Goal: Task Accomplishment & Management: Use online tool/utility

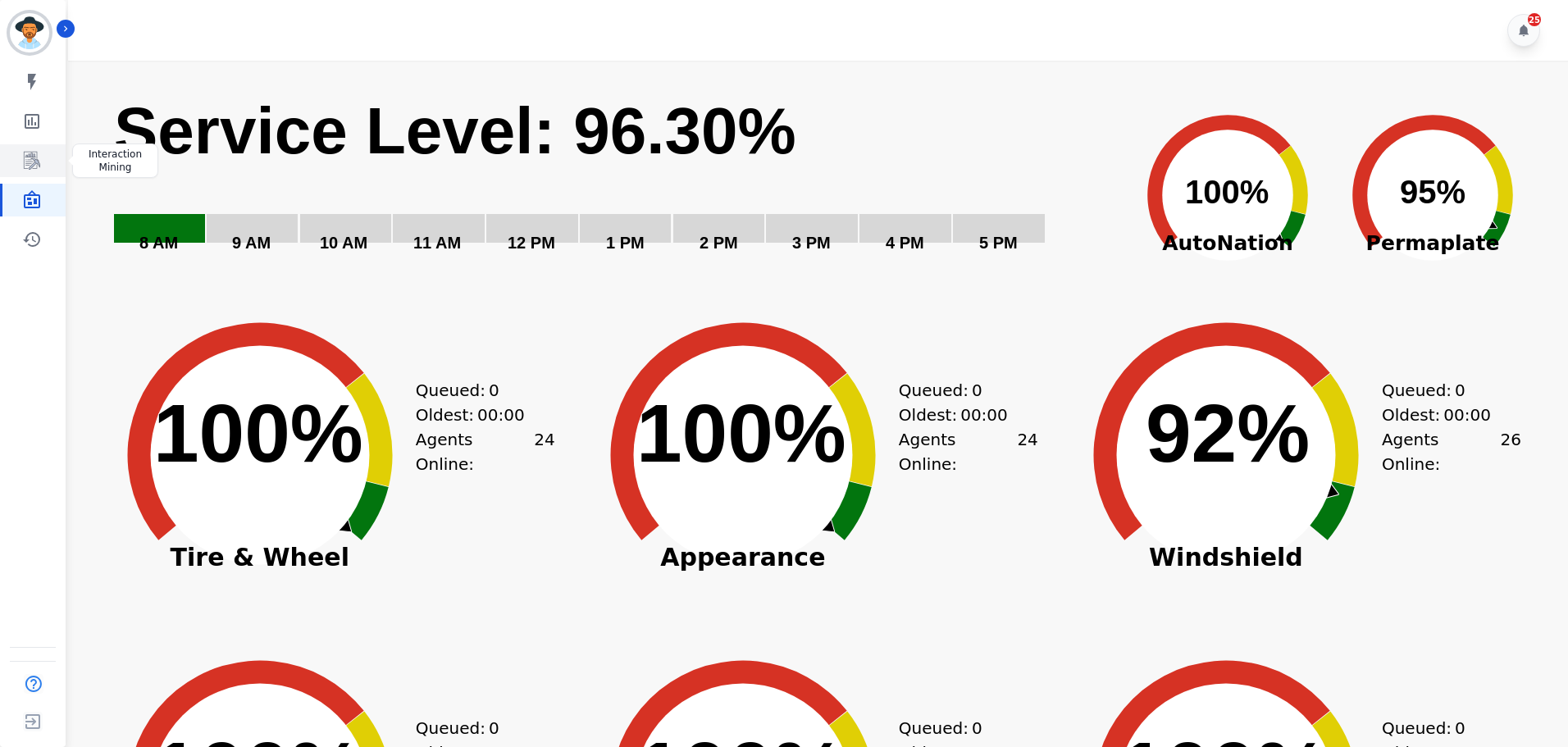
click at [22, 163] on icon "Sidebar" at bounding box center [31, 160] width 19 height 19
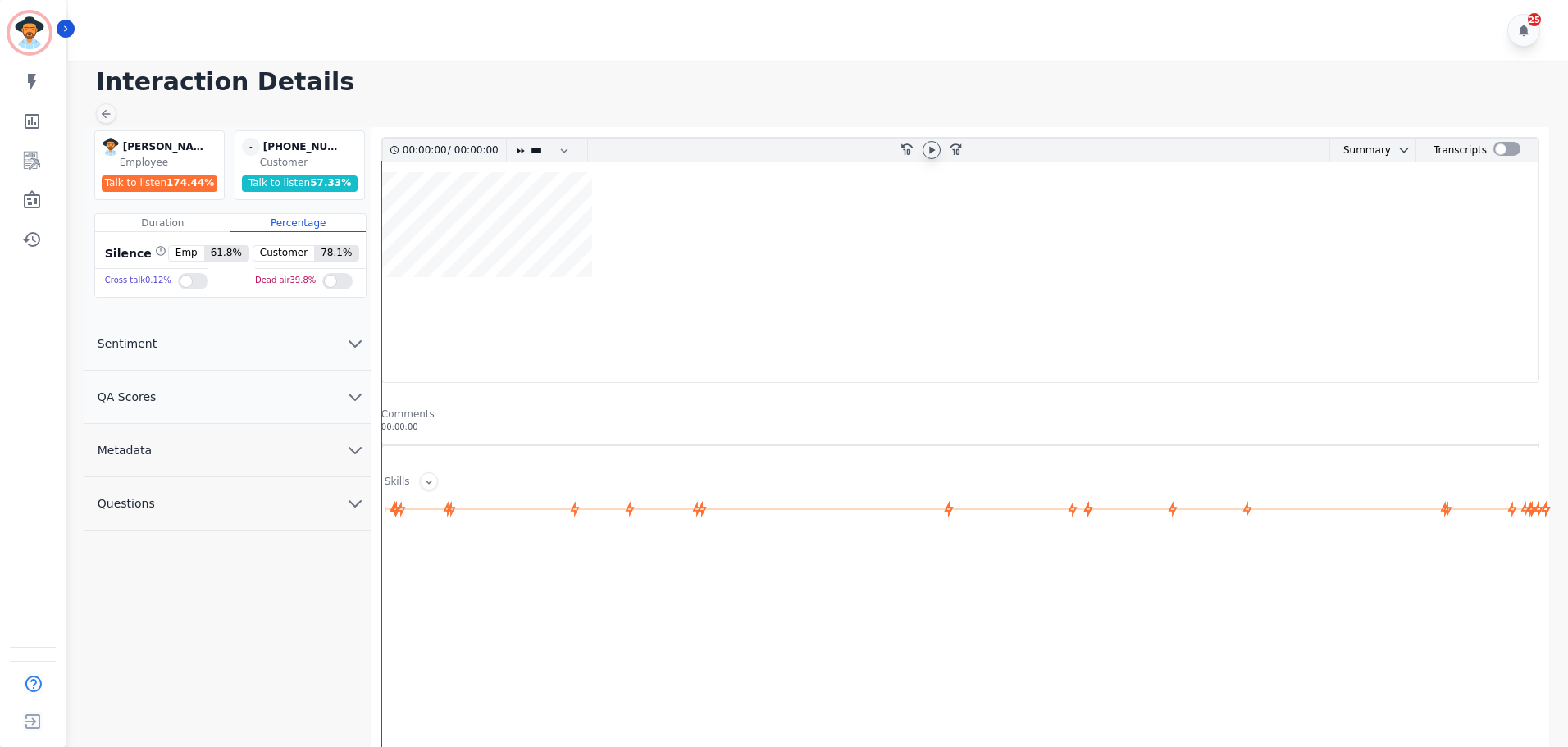
click at [937, 149] on icon at bounding box center [931, 150] width 13 height 13
click at [1508, 159] on div at bounding box center [1506, 150] width 27 height 24
click at [1501, 153] on div at bounding box center [1506, 148] width 27 height 14
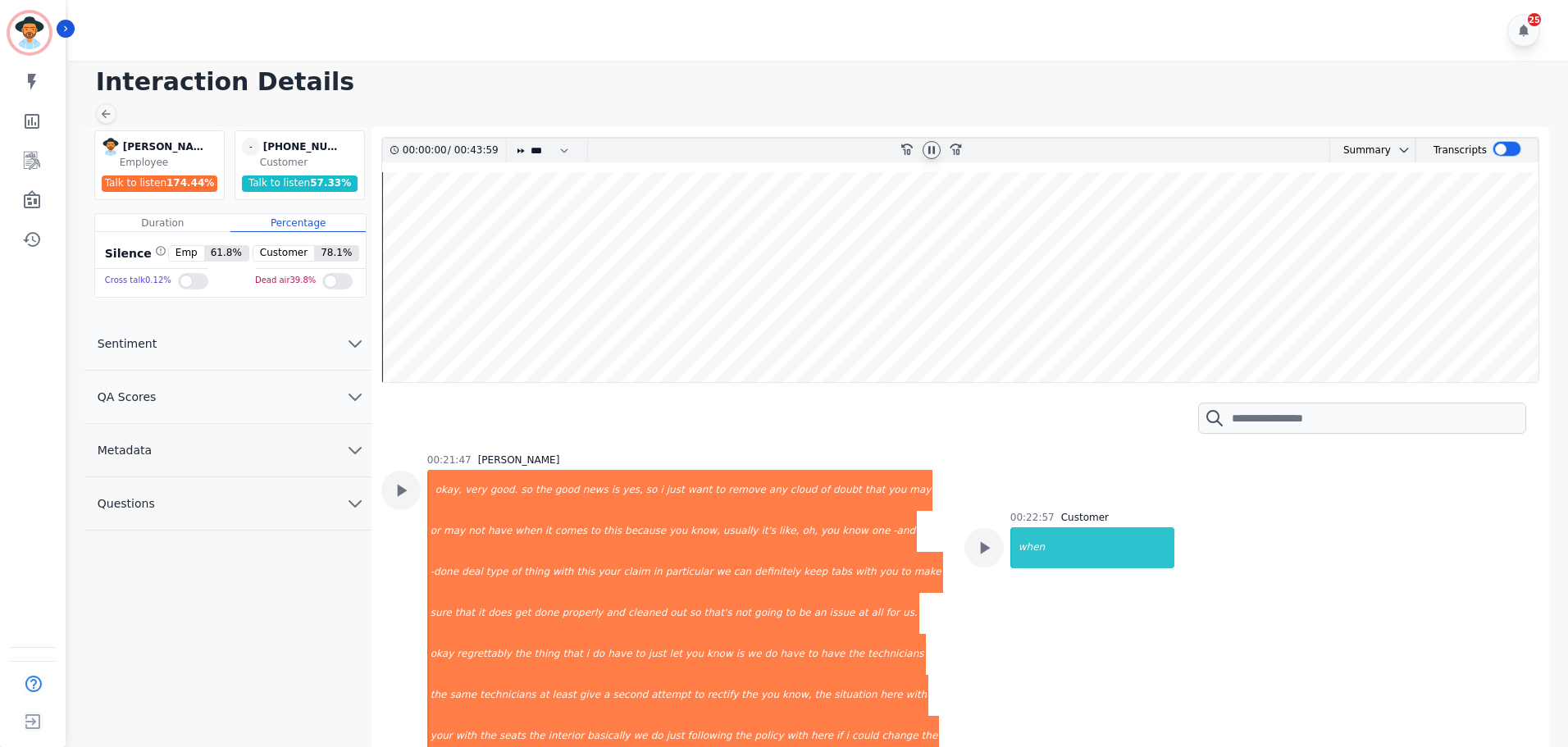
scroll to position [15244, 0]
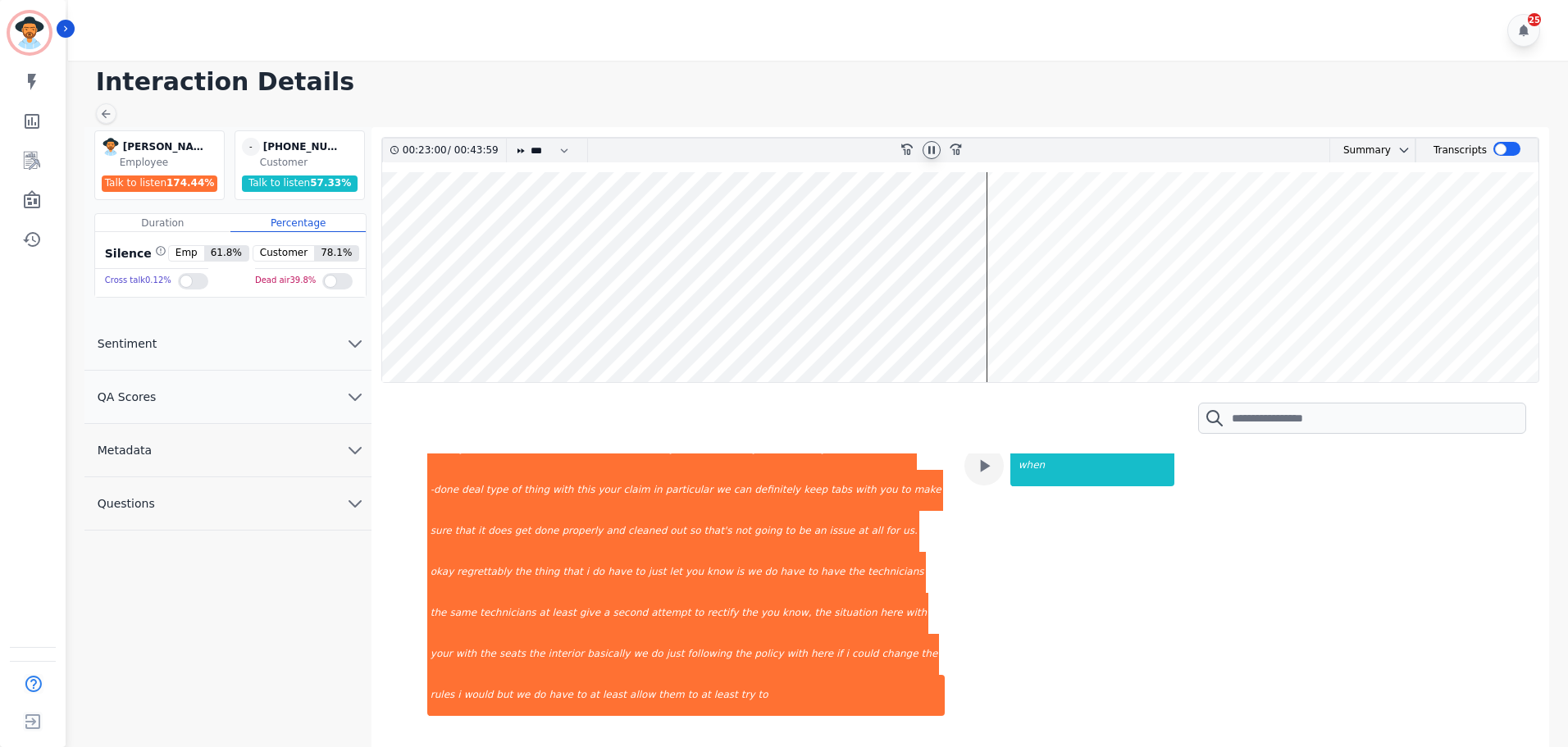
click at [924, 143] on div at bounding box center [931, 150] width 24 height 24
click at [929, 148] on icon at bounding box center [931, 149] width 7 height 8
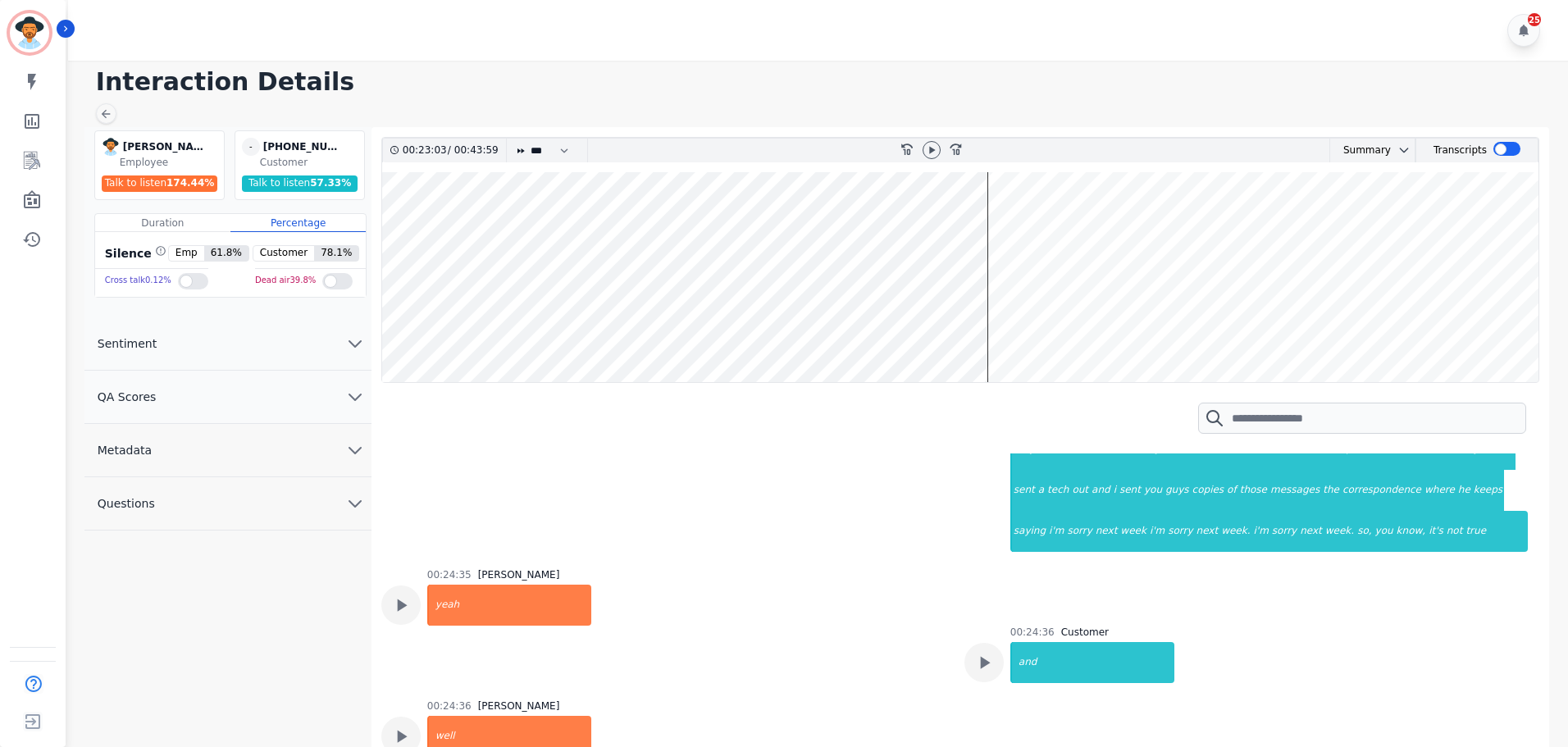
scroll to position [16719, 0]
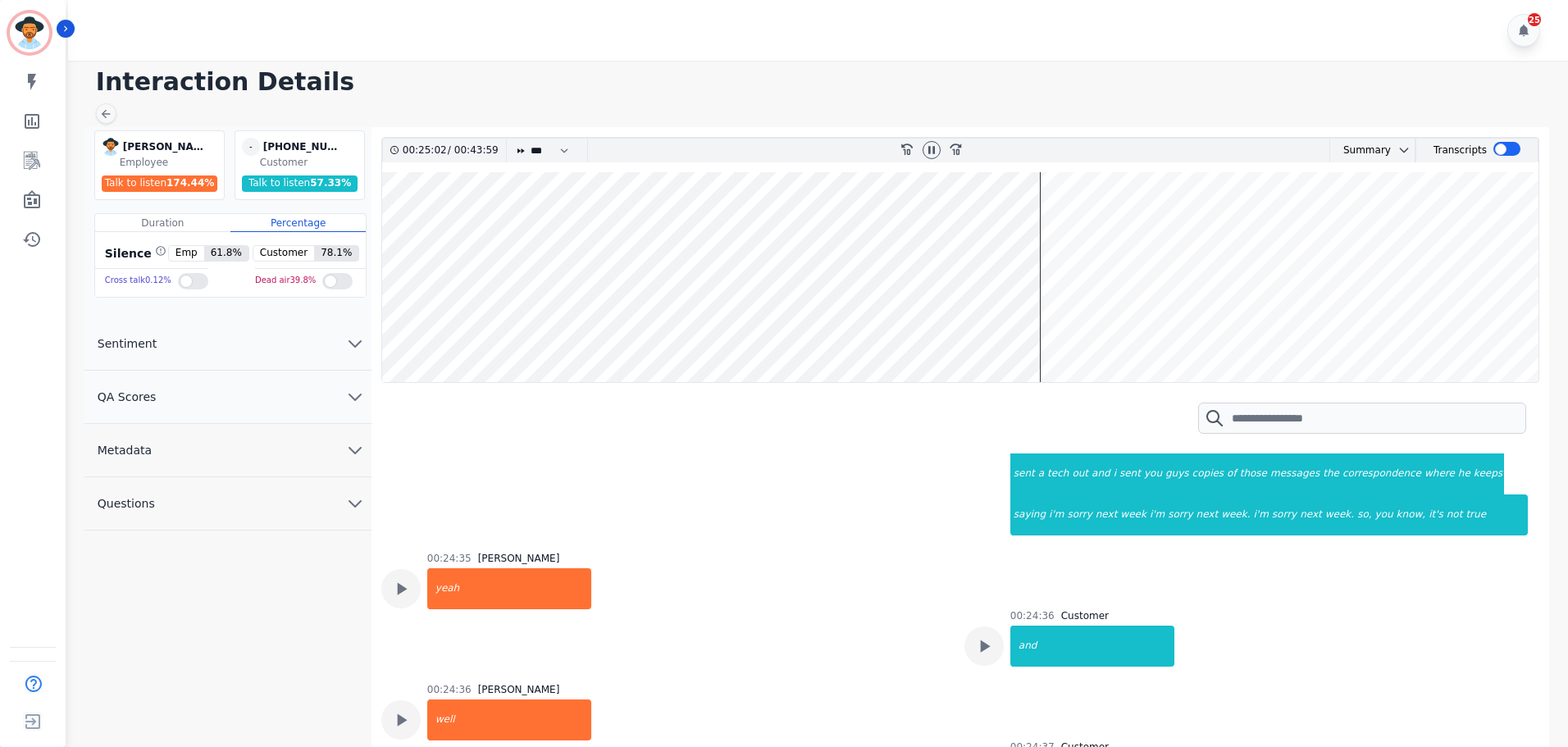
click at [935, 152] on icon at bounding box center [931, 150] width 13 height 13
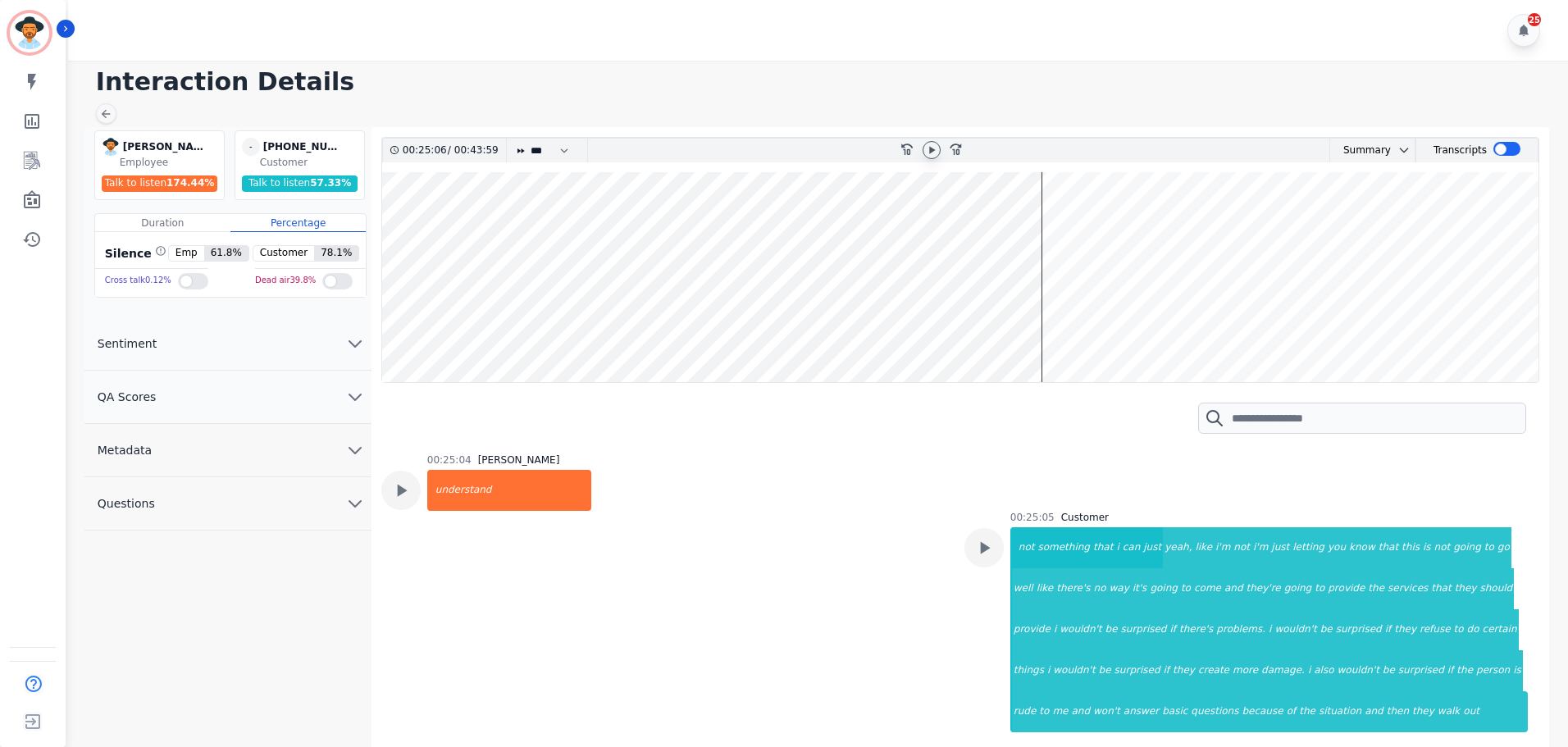
scroll to position [17866, 0]
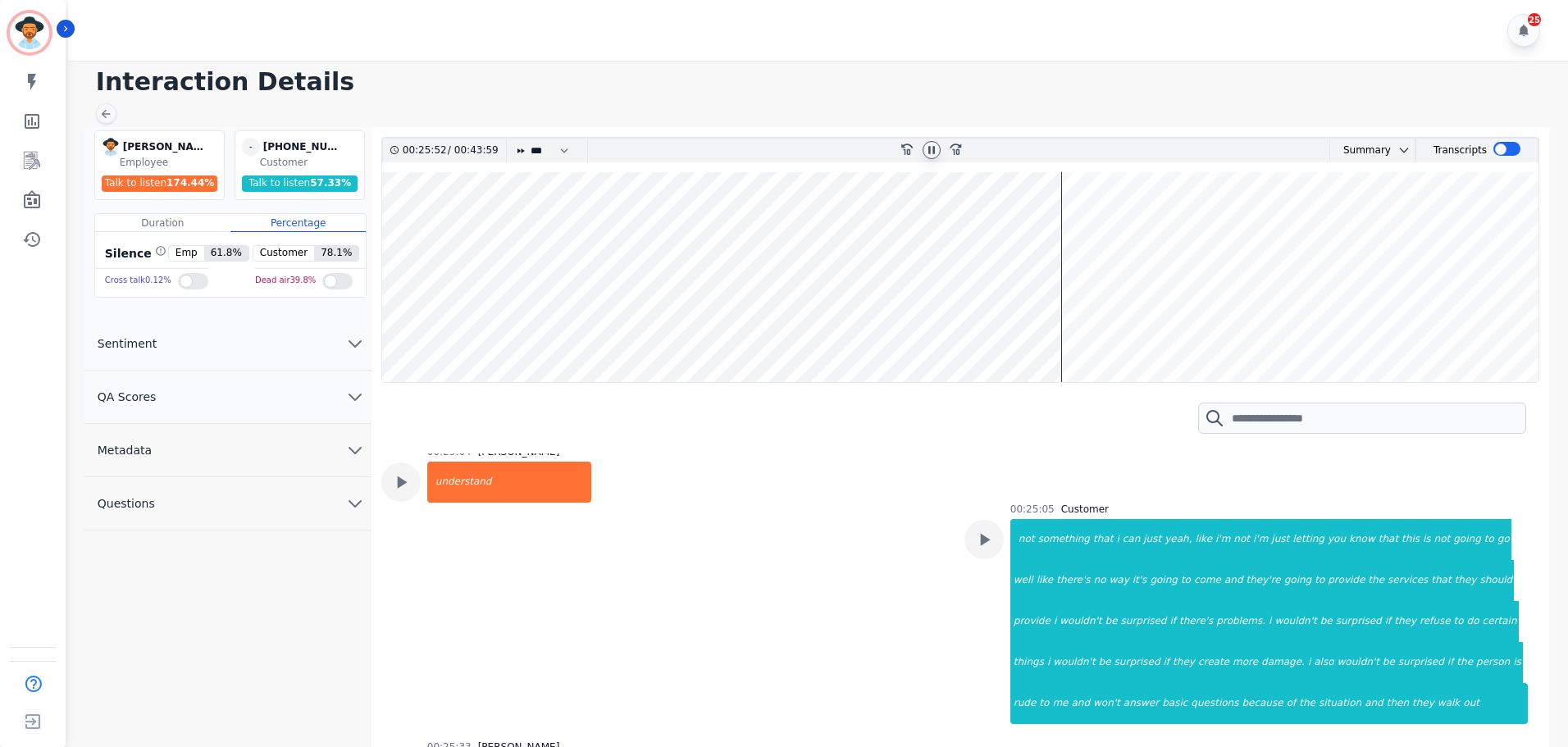
click at [929, 149] on icon at bounding box center [931, 149] width 7 height 8
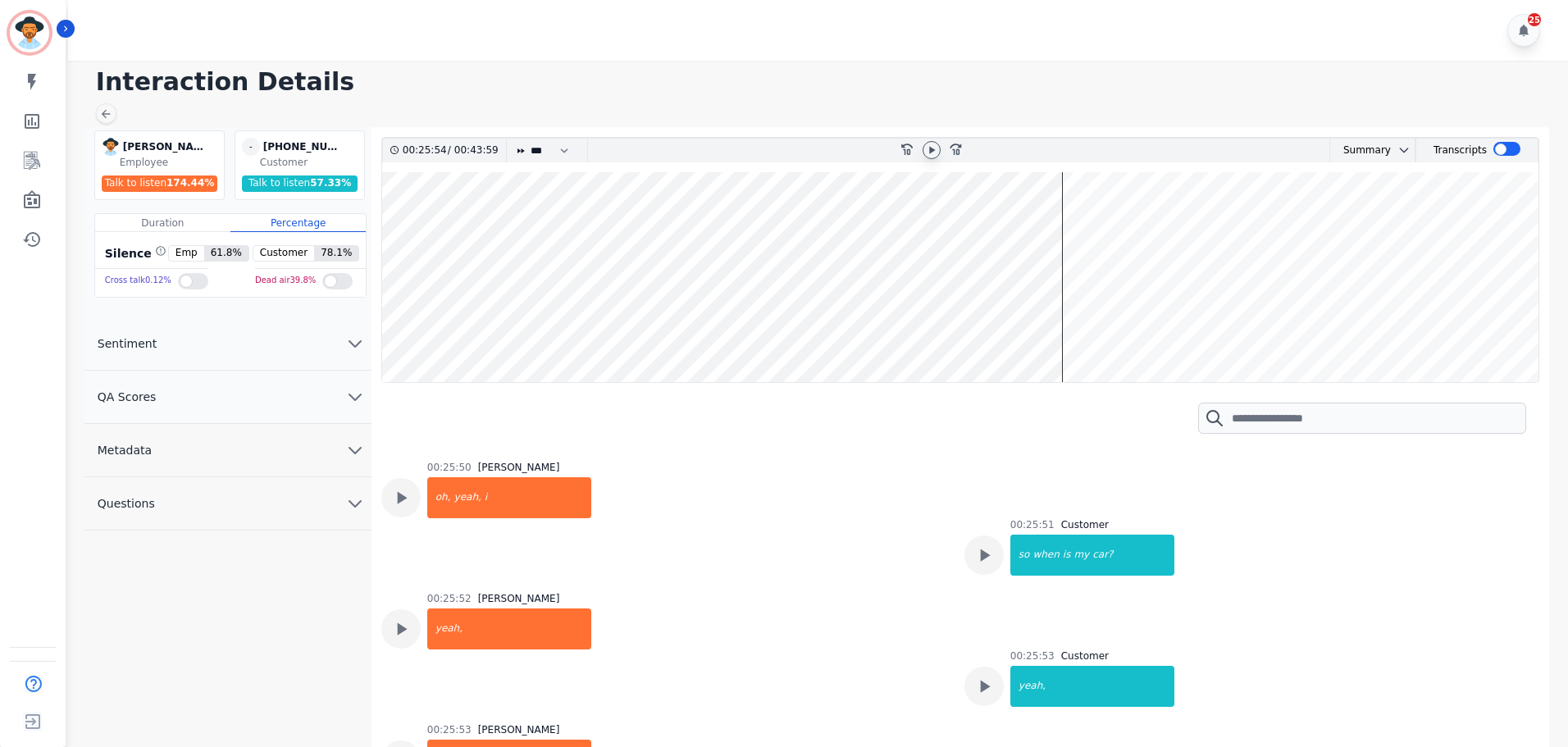
scroll to position [18358, 0]
click at [931, 150] on icon at bounding box center [931, 150] width 13 height 13
click at [929, 141] on div at bounding box center [931, 149] width 18 height 18
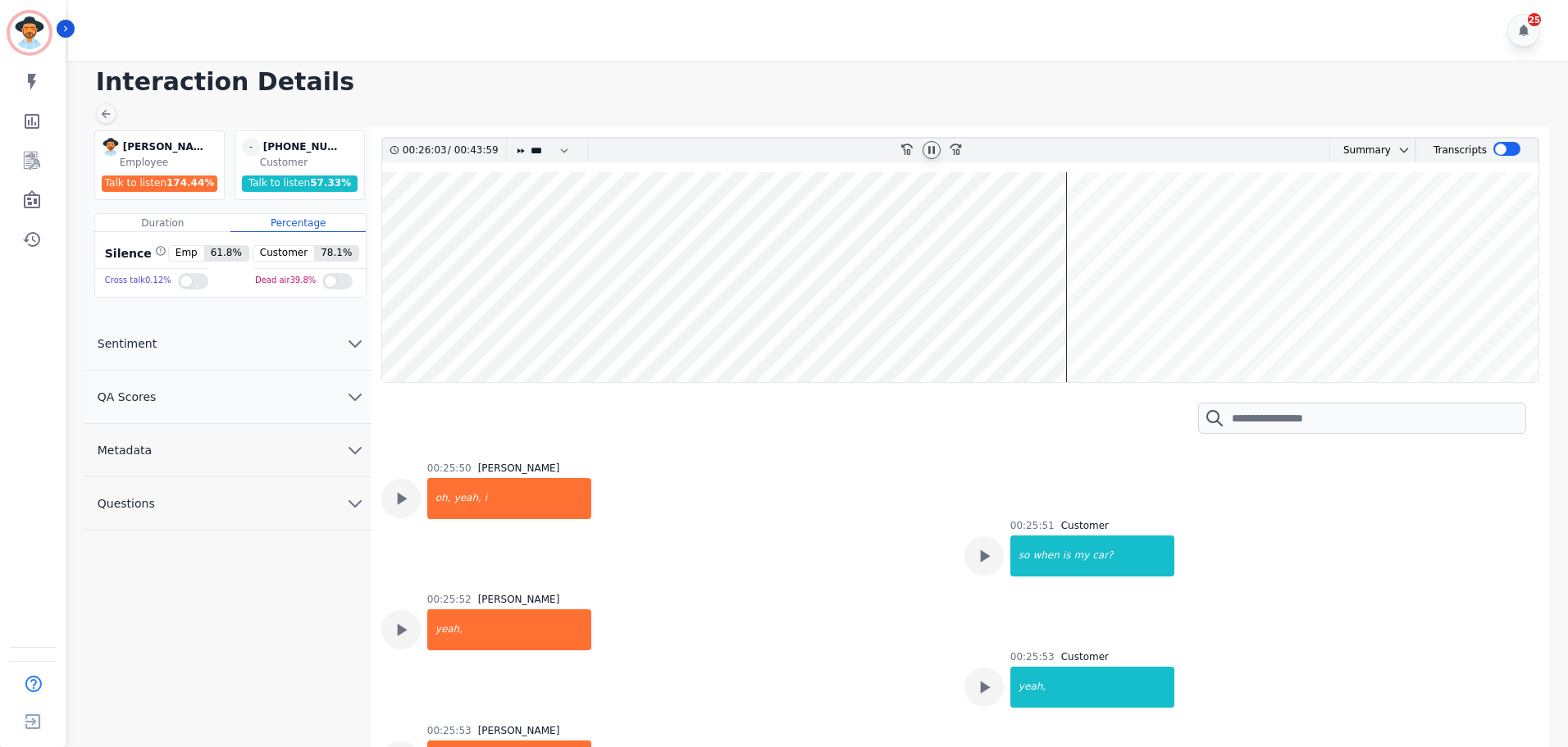
click at [928, 153] on icon at bounding box center [931, 149] width 7 height 8
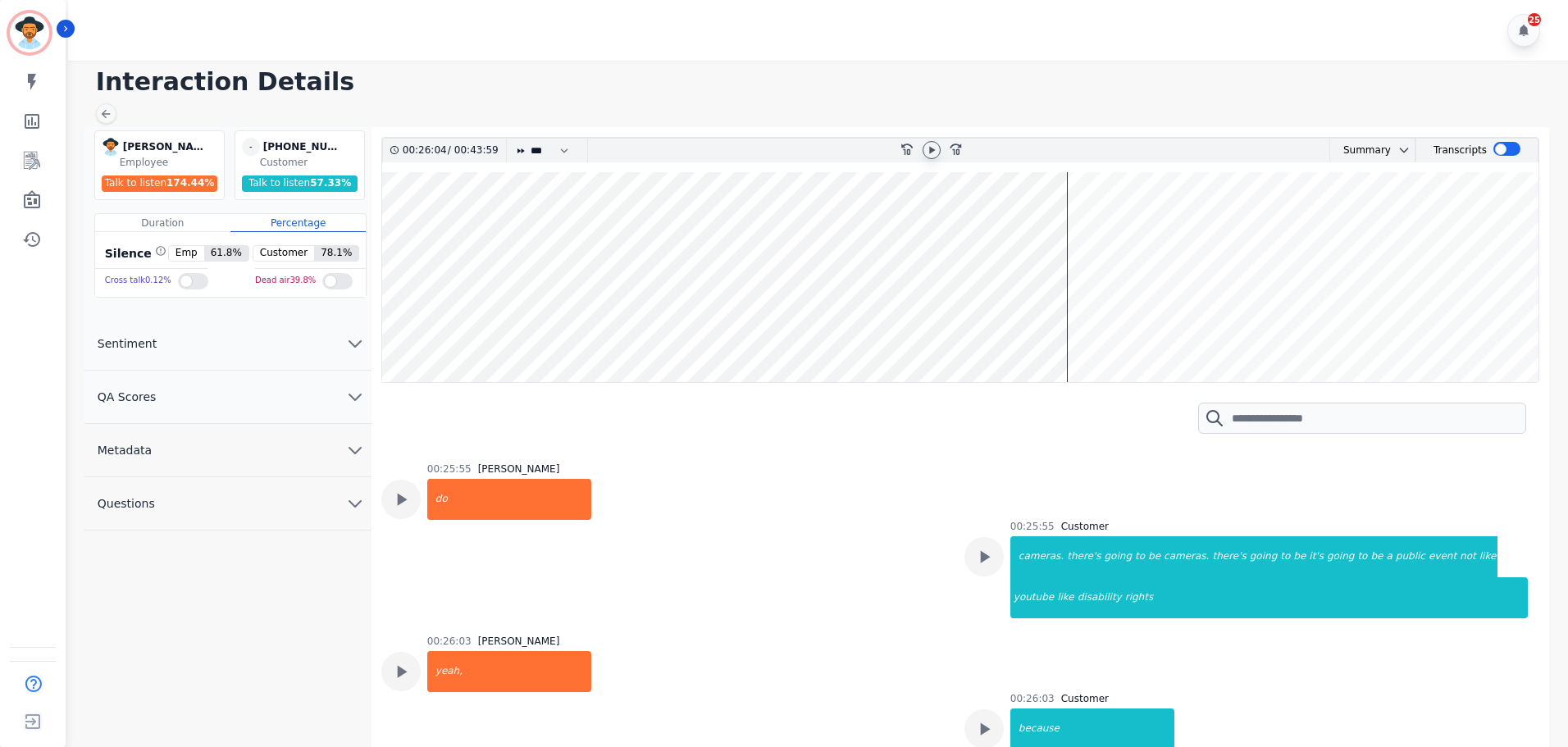
scroll to position [19014, 0]
click at [935, 148] on icon at bounding box center [931, 150] width 13 height 13
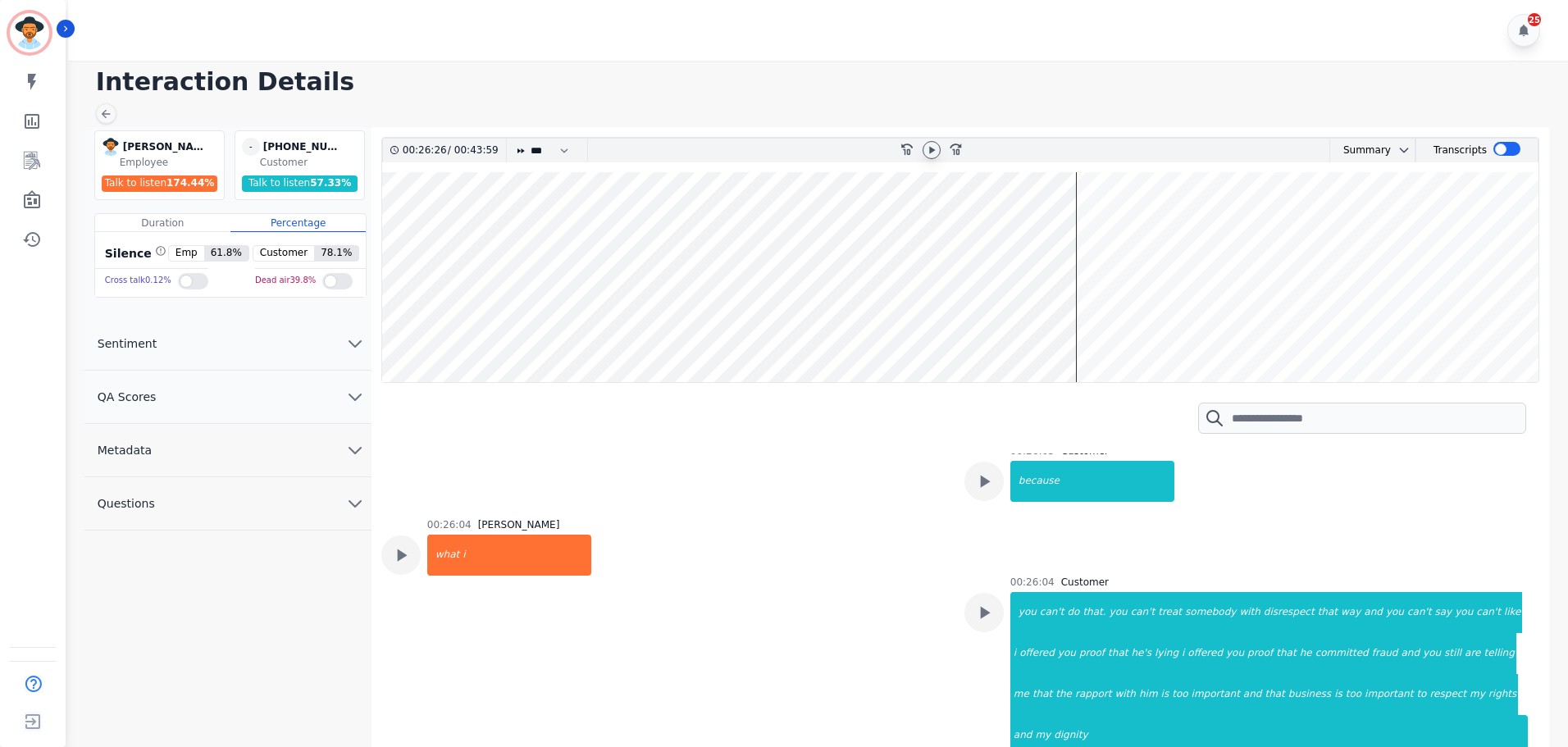
scroll to position [19260, 0]
click at [931, 150] on icon at bounding box center [931, 150] width 13 height 13
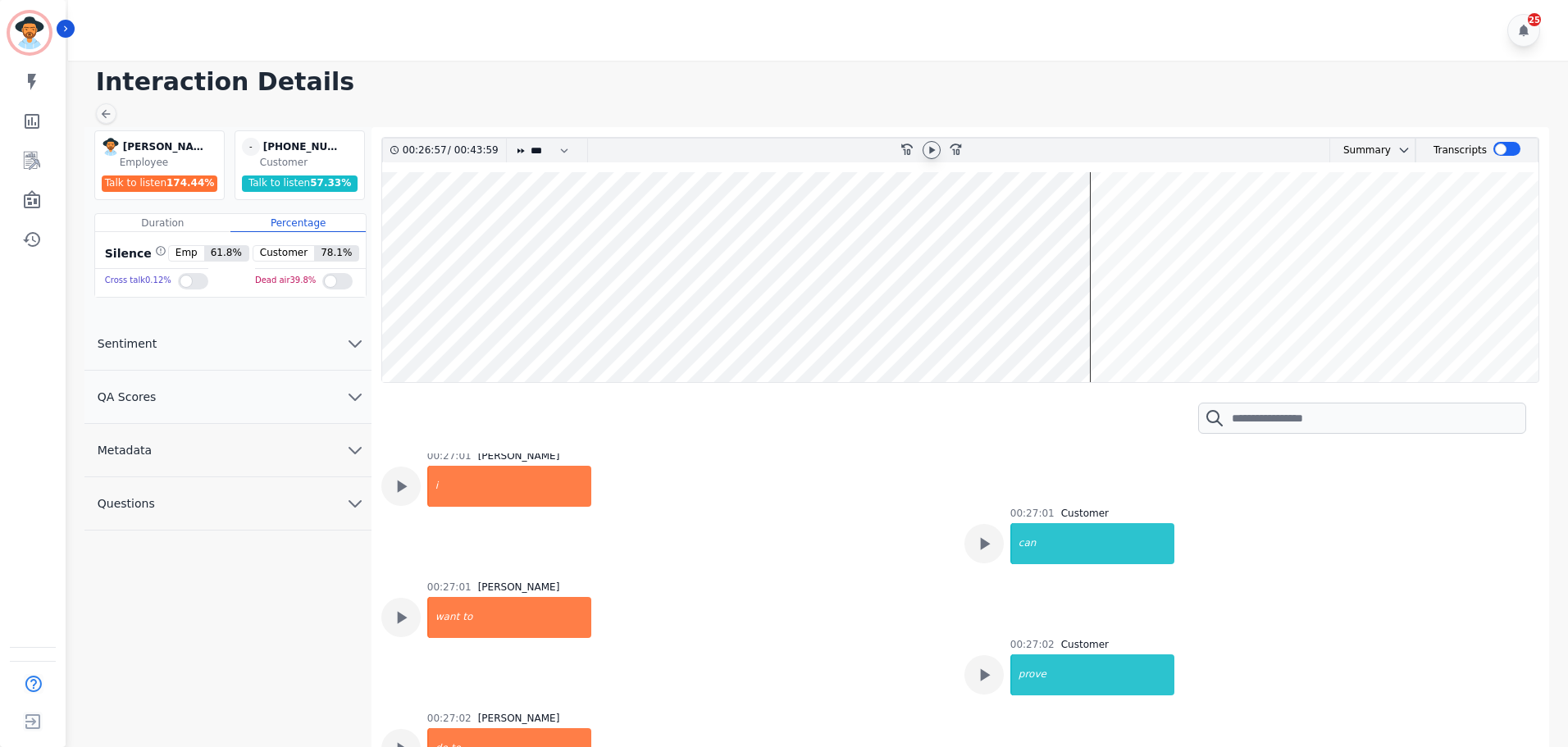
scroll to position [20981, 0]
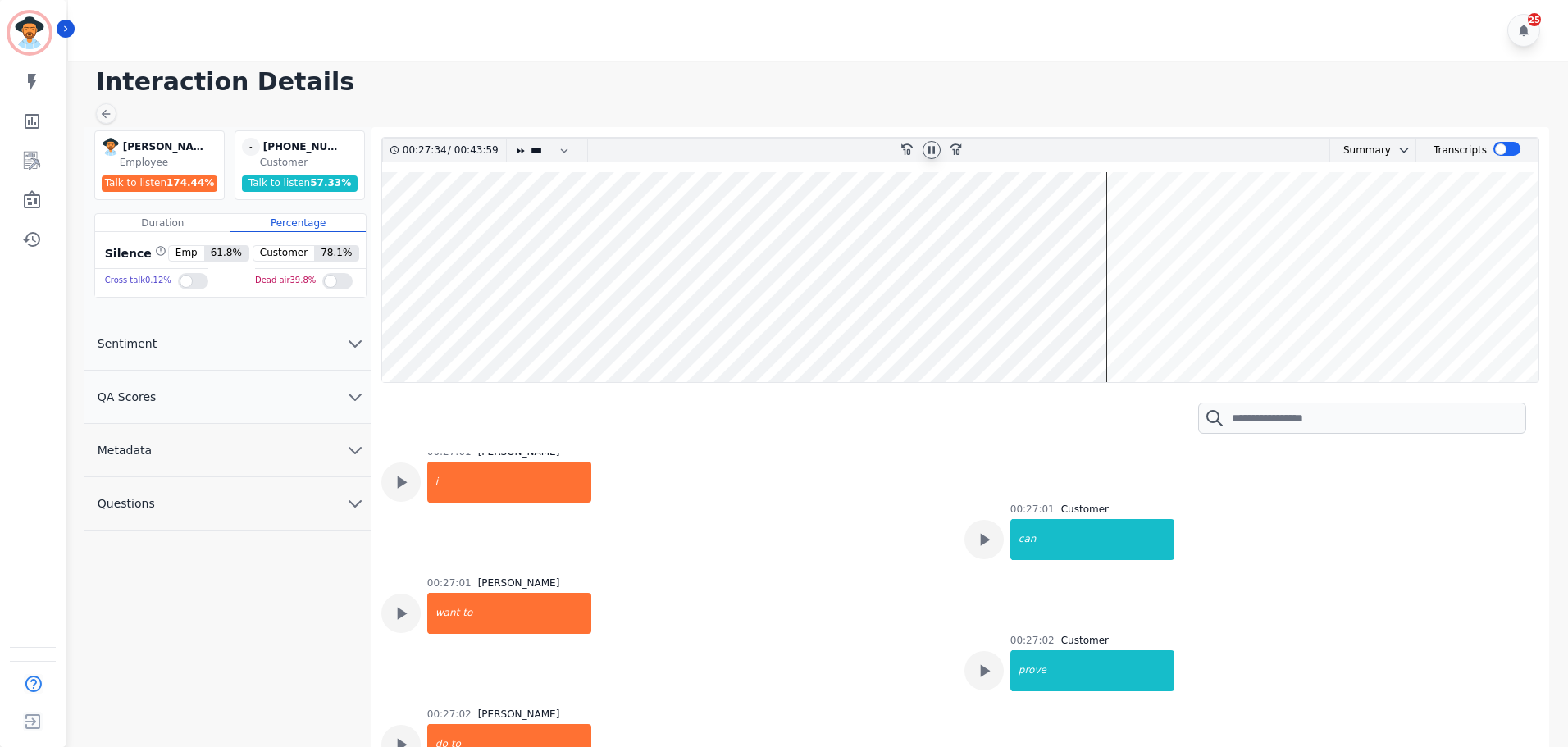
click at [931, 150] on icon at bounding box center [931, 150] width 13 height 13
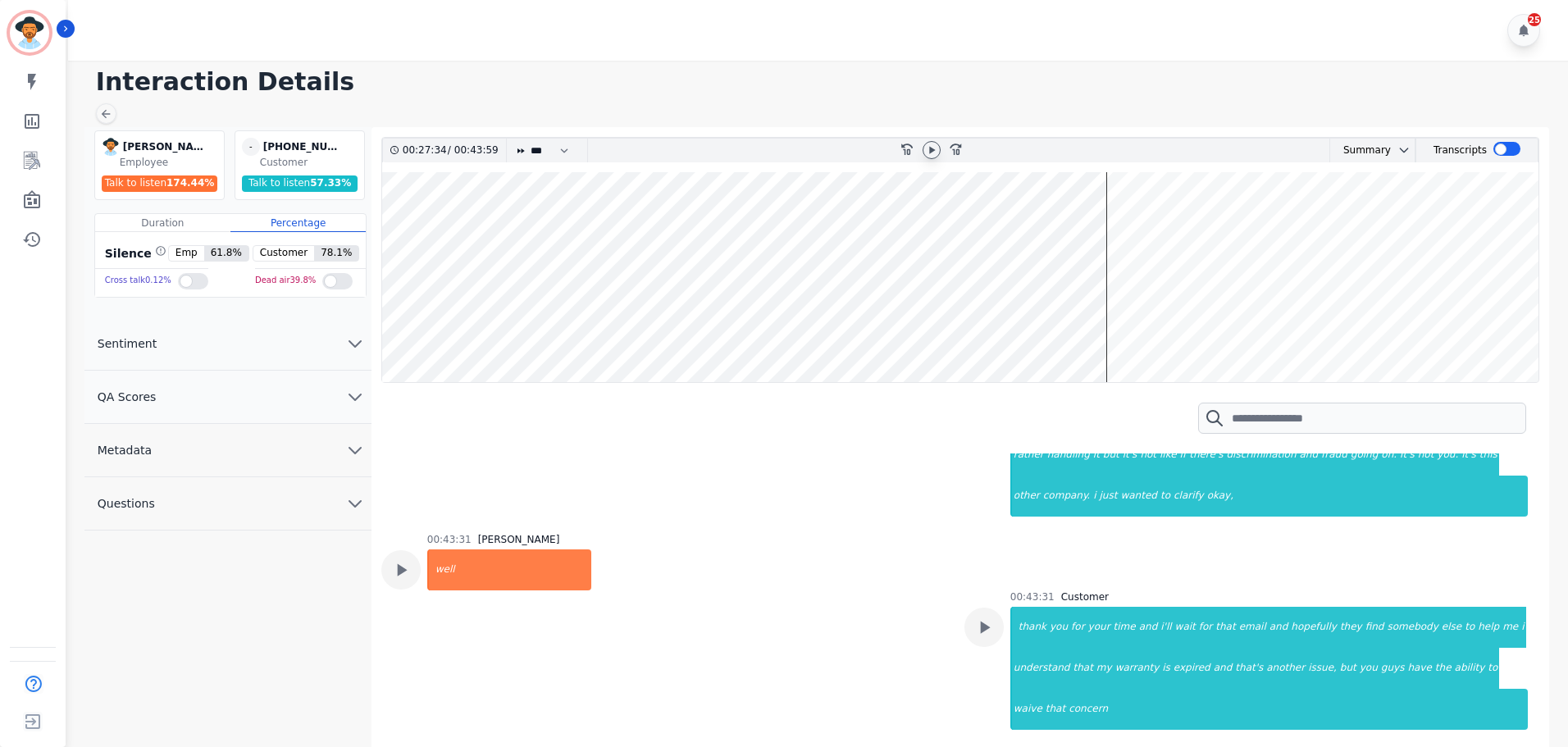
scroll to position [35852, 0]
